Goal: Task Accomplishment & Management: Complete application form

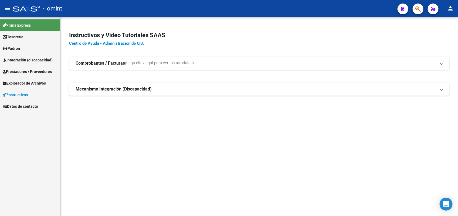
click at [19, 61] on span "Integración (discapacidad)" at bounding box center [28, 60] width 50 height 6
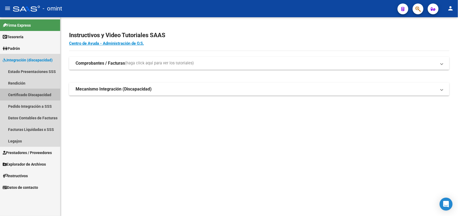
click at [20, 95] on link "Certificado Discapacidad" at bounding box center [30, 95] width 60 height 12
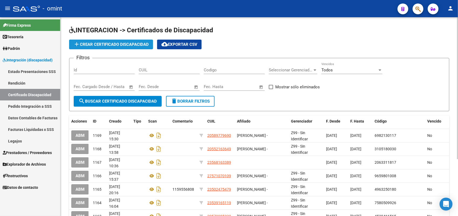
click at [115, 43] on span "add Crear Certificado Discapacidad" at bounding box center [110, 44] width 75 height 5
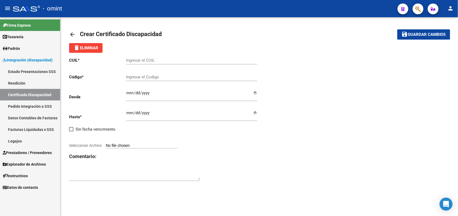
click at [144, 57] on div "Ingresar el CUIL" at bounding box center [191, 59] width 131 height 12
type input "20-56132833-2"
click at [131, 75] on input "Ingresar el Codigo" at bounding box center [191, 77] width 131 height 5
type input "5161301970"
click at [131, 92] on input "Ingresar fec. Desde" at bounding box center [191, 95] width 131 height 9
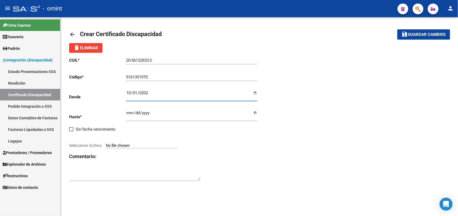
type input "[DATE]"
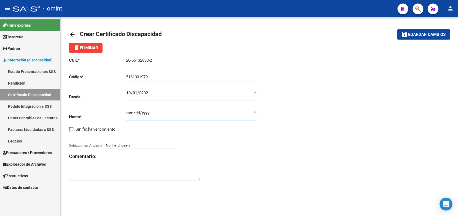
click at [126, 112] on input "Ingresar fec. Hasta" at bounding box center [191, 115] width 131 height 9
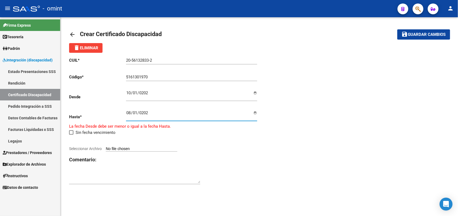
type input "[DATE]"
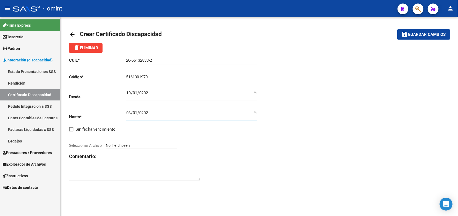
click at [96, 146] on span "Seleccionar Archivo" at bounding box center [85, 145] width 33 height 4
click at [106, 146] on input "Seleccionar Archivo" at bounding box center [141, 145] width 71 height 5
type input "C:\fakepath\CUD.jpg"
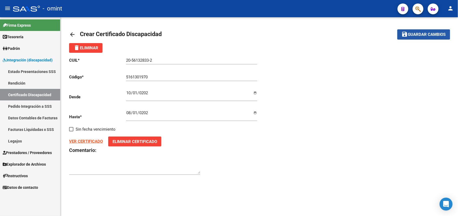
click at [427, 35] on span "Guardar cambios" at bounding box center [427, 34] width 38 height 5
click at [97, 140] on strong "VER CERTIFICADO" at bounding box center [86, 141] width 34 height 5
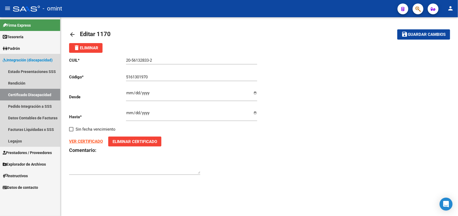
click at [49, 95] on link "Certificado Discapacidad" at bounding box center [30, 95] width 60 height 12
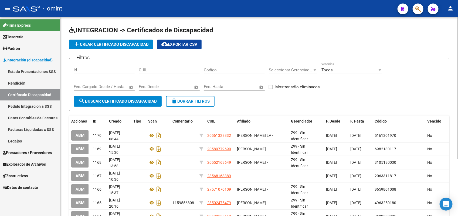
click at [117, 46] on span "add Crear Certificado Discapacidad" at bounding box center [110, 44] width 75 height 5
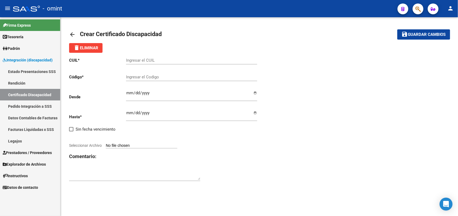
click at [42, 96] on link "Certificado Discapacidad" at bounding box center [30, 95] width 60 height 12
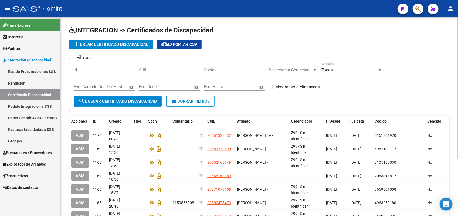
click at [33, 143] on link "Legajos" at bounding box center [30, 141] width 60 height 12
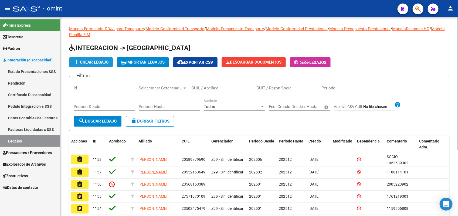
click at [101, 59] on button "add Crear Legajo" at bounding box center [91, 62] width 44 height 10
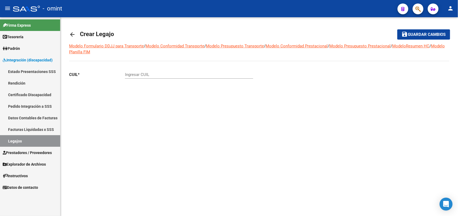
click at [152, 71] on div "Ingresar CUIL" at bounding box center [189, 73] width 128 height 12
type input "20-56132833-2"
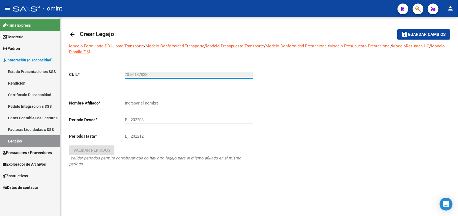
type input "[PERSON_NAME] [PERSON_NAME]"
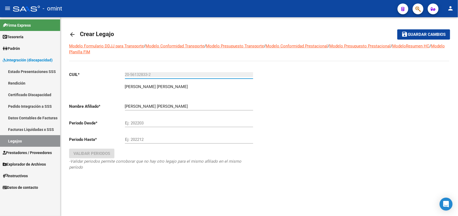
type input "20-56132833-2"
click at [140, 123] on input "Ej: 202203" at bounding box center [189, 123] width 128 height 5
type input "0"
type input "1"
type input "202502"
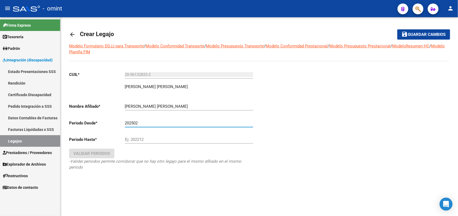
click at [138, 138] on input "Ej: 202212" at bounding box center [189, 139] width 128 height 5
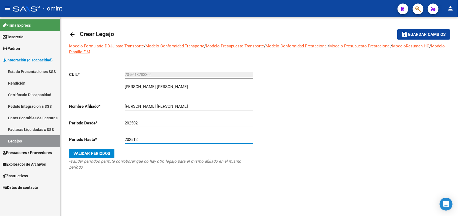
type input "202512"
click at [142, 123] on input "202502" at bounding box center [189, 123] width 128 height 5
type input "202503"
click at [105, 153] on span "Validar Periodos" at bounding box center [91, 153] width 37 height 5
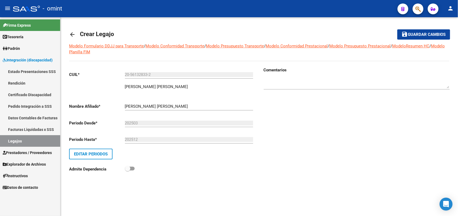
click at [278, 84] on textarea at bounding box center [356, 83] width 186 height 11
type textarea "1988521901"
click at [428, 37] on button "save Guardar cambios" at bounding box center [423, 34] width 53 height 10
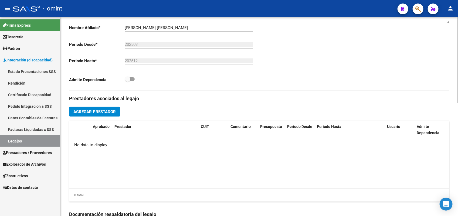
scroll to position [262, 0]
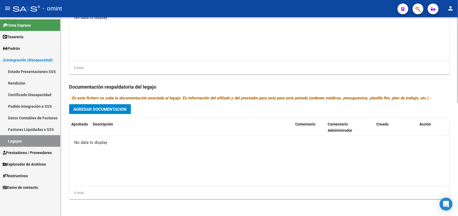
click at [124, 105] on button "Agregar Documentacion" at bounding box center [100, 109] width 62 height 10
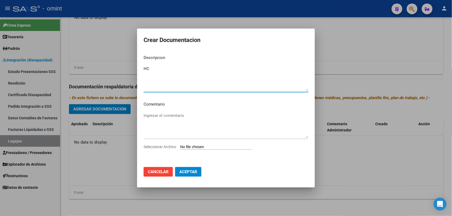
type textarea "HC"
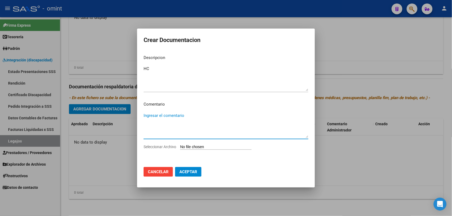
click at [156, 131] on textarea "Ingresar el comentario" at bounding box center [226, 125] width 165 height 25
type textarea "HC"
click at [174, 146] on span "Seleccionar Archivo" at bounding box center [160, 147] width 33 height 4
click at [180, 146] on input "Seleccionar Archivo" at bounding box center [215, 147] width 71 height 5
type input "C:\fakepath\CUD y RHC.pdf"
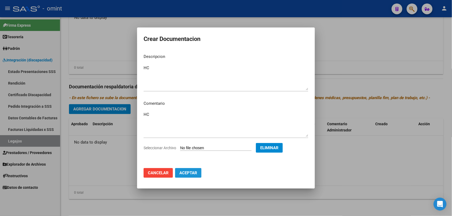
click at [195, 169] on button "Aceptar" at bounding box center [188, 173] width 26 height 10
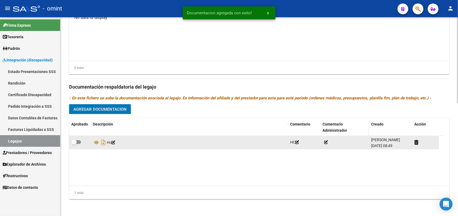
click at [79, 141] on span at bounding box center [76, 142] width 10 height 4
click at [74, 144] on input "checkbox" at bounding box center [74, 144] width 0 height 0
checkbox input "true"
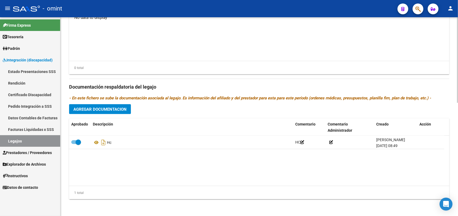
scroll to position [195, 0]
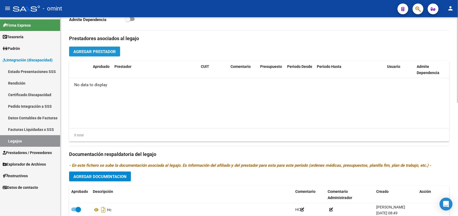
click at [106, 51] on span "Agregar Prestador" at bounding box center [94, 51] width 42 height 5
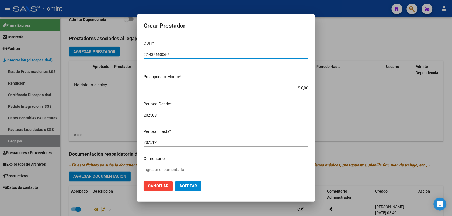
type input "27-43266006-6"
click at [303, 86] on input "$ 0,00" at bounding box center [226, 88] width 165 height 5
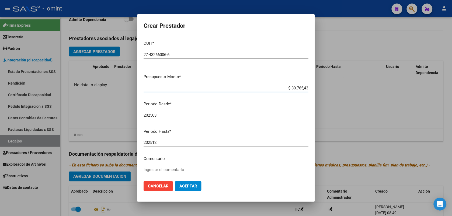
type input "$ 307.654,34"
click at [160, 141] on input "202512" at bounding box center [226, 142] width 165 height 5
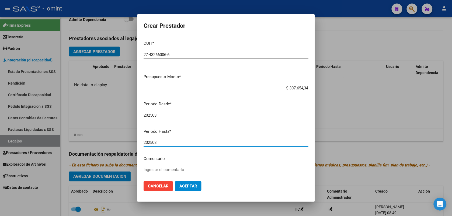
type input "202508"
click at [160, 169] on textarea "Ingresar el comentario" at bounding box center [226, 179] width 165 height 25
type textarea "maestra"
click at [188, 186] on span "Aceptar" at bounding box center [189, 186] width 18 height 5
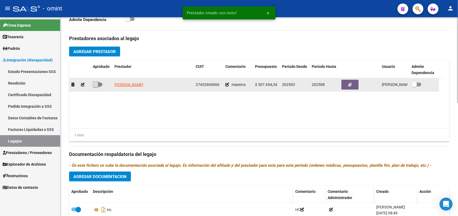
click at [101, 85] on span at bounding box center [98, 85] width 10 height 4
click at [95, 87] on input "checkbox" at bounding box center [95, 87] width 0 height 0
checkbox input "true"
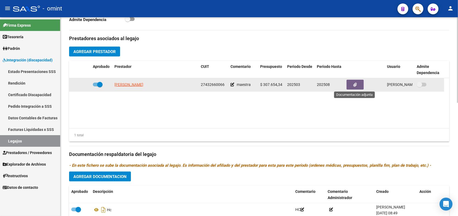
click at [350, 86] on button "button" at bounding box center [354, 85] width 17 height 10
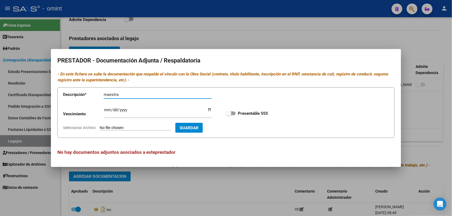
type input "maestra"
click at [106, 108] on input "Ingresar vencimiento" at bounding box center [158, 112] width 108 height 9
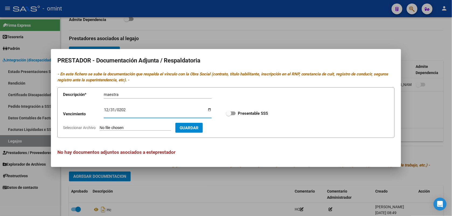
type input "[DATE]"
click at [232, 113] on span at bounding box center [231, 114] width 10 height 4
click at [229, 115] on input "Presentable SSS" at bounding box center [229, 115] width 0 height 0
checkbox input "true"
click at [88, 127] on span "Seleccionar Archivo" at bounding box center [79, 128] width 33 height 4
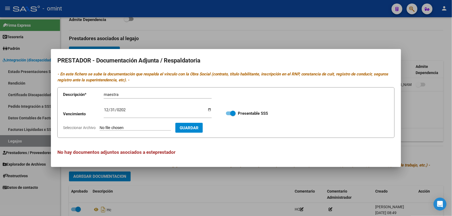
click at [100, 127] on input "Seleccionar Archivo" at bounding box center [135, 128] width 71 height 5
type input "C:\fakepath\MAESTRO DE APOYO_organized.pdf"
click at [230, 128] on span "Guardar" at bounding box center [220, 128] width 19 height 5
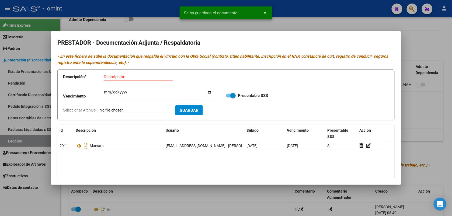
click at [294, 16] on div at bounding box center [226, 108] width 452 height 216
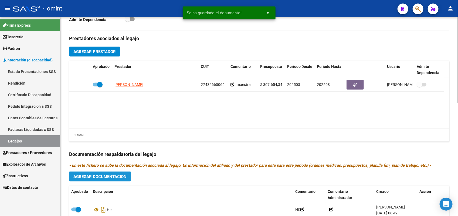
click at [123, 177] on span "Agregar Documentacion" at bounding box center [99, 176] width 53 height 5
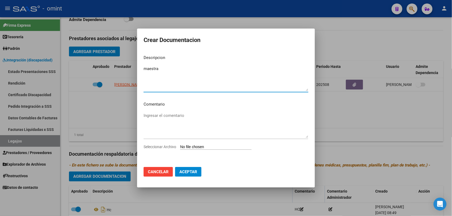
type textarea "maestra"
click at [169, 146] on span "Seleccionar Archivo" at bounding box center [160, 147] width 33 height 4
click at [180, 146] on input "Seleccionar Archivo" at bounding box center [215, 147] width 71 height 5
type input "C:\fakepath\maie.pdf"
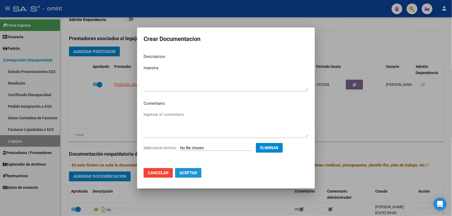
click at [187, 170] on button "Aceptar" at bounding box center [188, 173] width 26 height 10
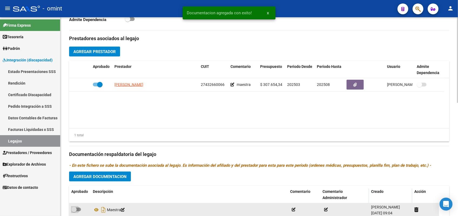
click at [79, 209] on span at bounding box center [76, 210] width 10 height 4
click at [74, 212] on input "checkbox" at bounding box center [74, 212] width 0 height 0
checkbox input "true"
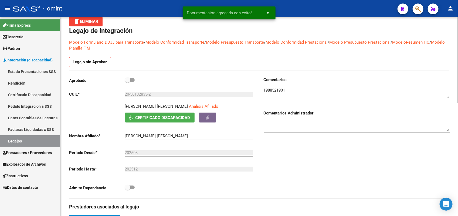
scroll to position [0, 0]
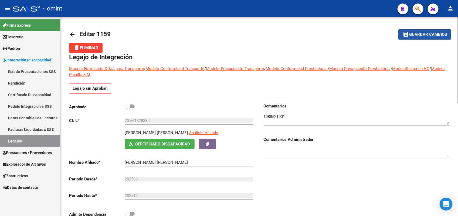
click at [430, 35] on span "Guardar cambios" at bounding box center [428, 34] width 38 height 5
click at [421, 32] on span "Guardar cambios" at bounding box center [428, 34] width 38 height 5
click at [172, 122] on input "20-56132833-2" at bounding box center [189, 120] width 128 height 5
drag, startPoint x: 172, startPoint y: 122, endPoint x: 250, endPoint y: 39, distance: 113.3
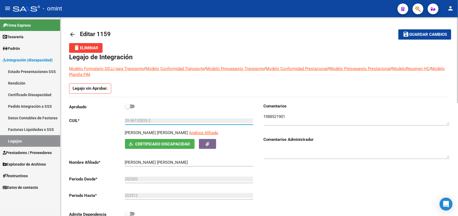
click at [250, 39] on mat-toolbar-row "arrow_back Editar 1159" at bounding box center [217, 34] width 296 height 17
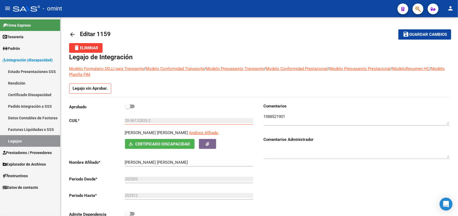
click at [40, 143] on link "Legajos" at bounding box center [30, 141] width 60 height 12
